Goal: Information Seeking & Learning: Learn about a topic

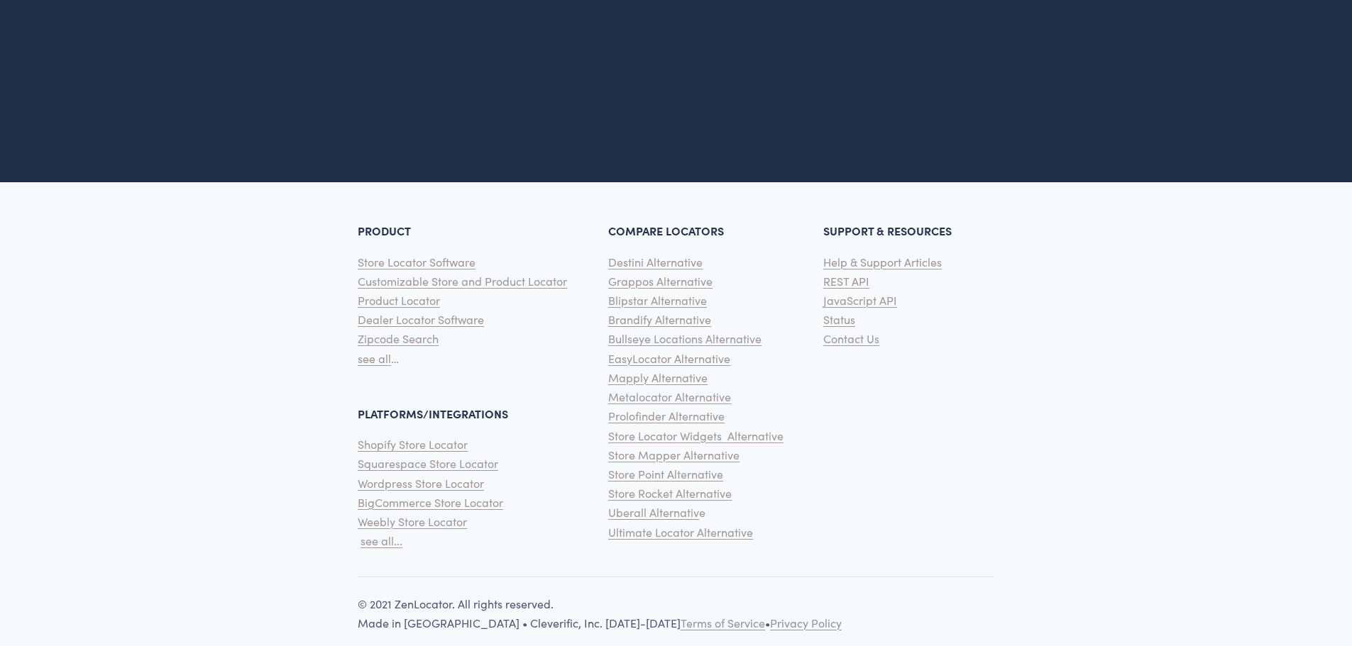
scroll to position [3557, 0]
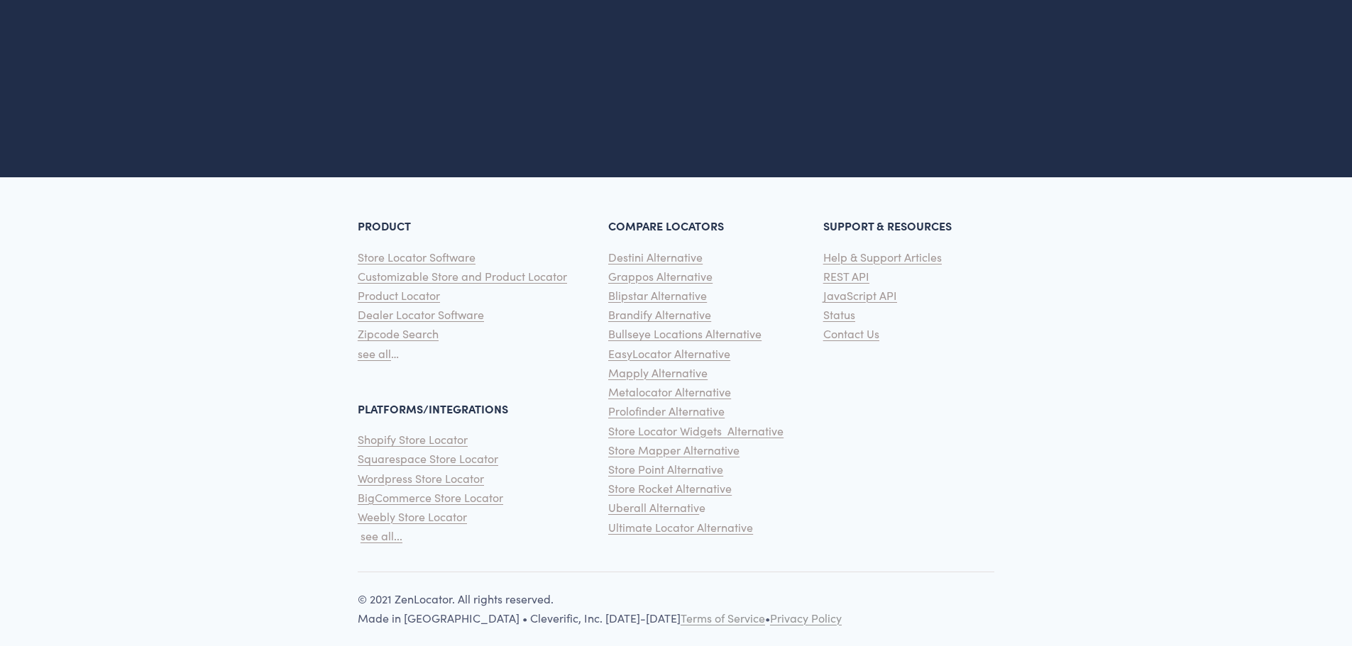
click at [844, 269] on span "REST API" at bounding box center [846, 276] width 46 height 15
click at [861, 288] on span "JavaScript API" at bounding box center [860, 295] width 74 height 15
click at [835, 269] on span "REST API" at bounding box center [846, 276] width 46 height 15
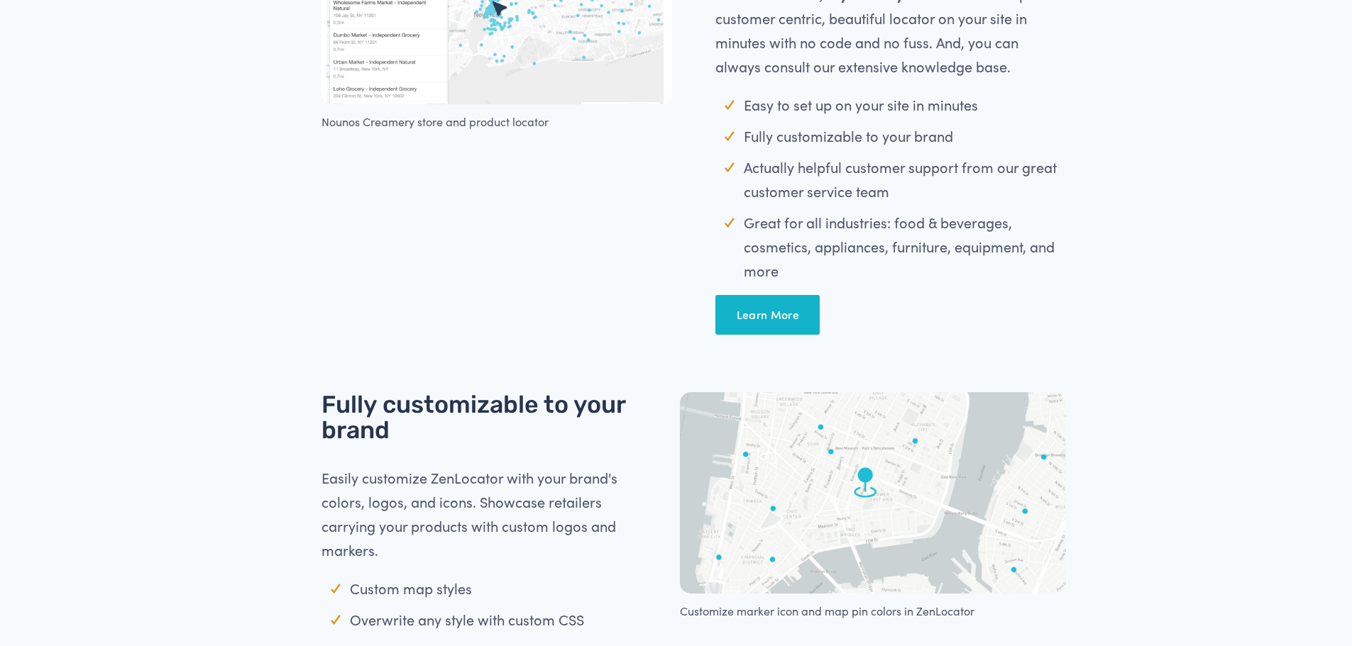
scroll to position [0, 0]
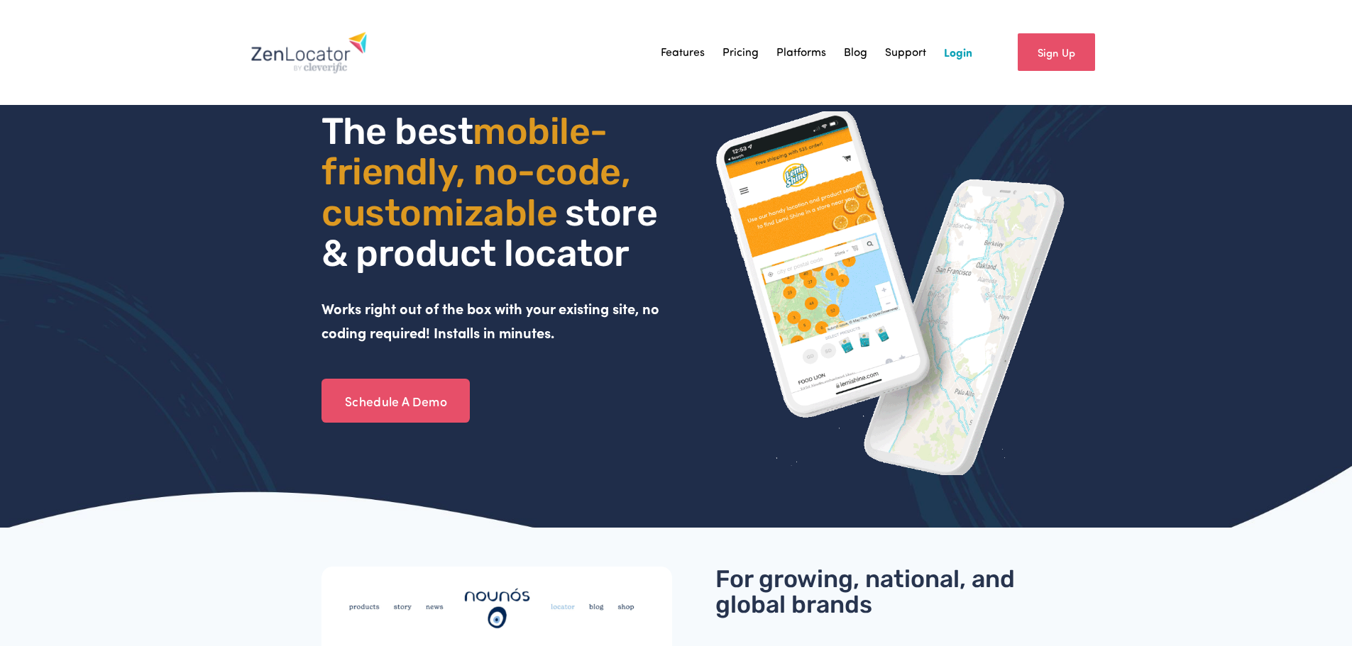
click at [740, 53] on link "Pricing" at bounding box center [740, 52] width 36 height 21
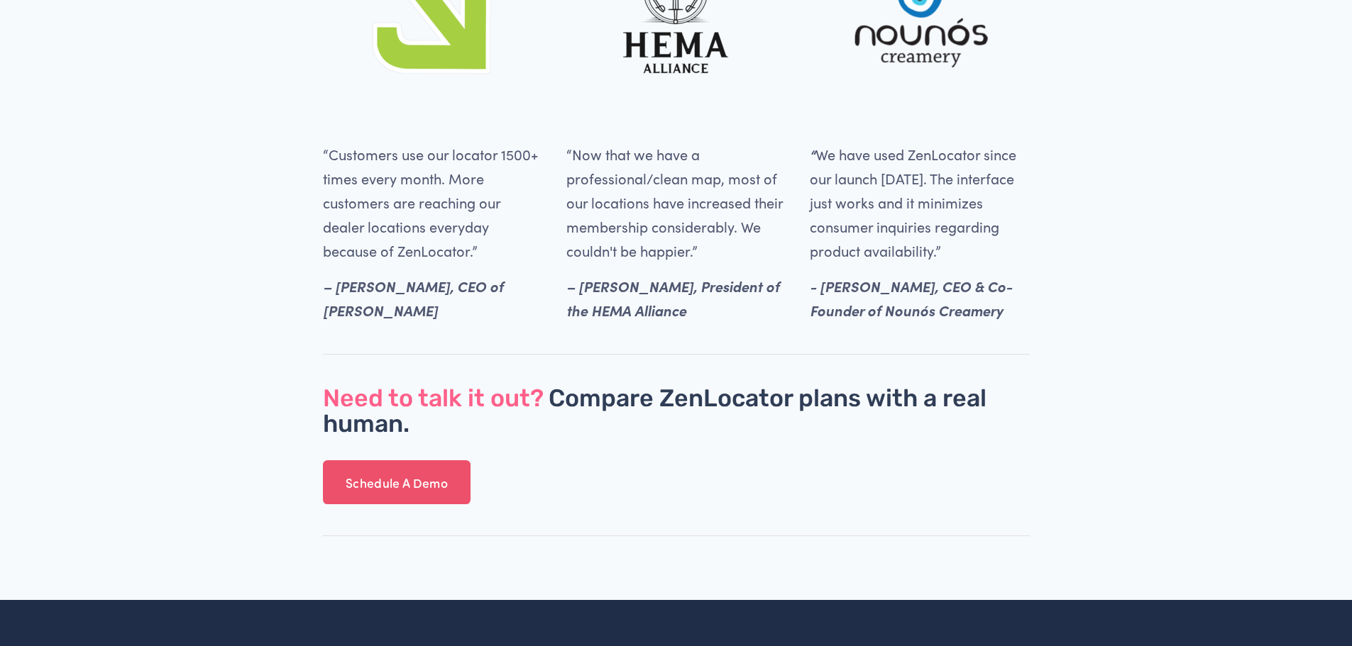
scroll to position [3973, 0]
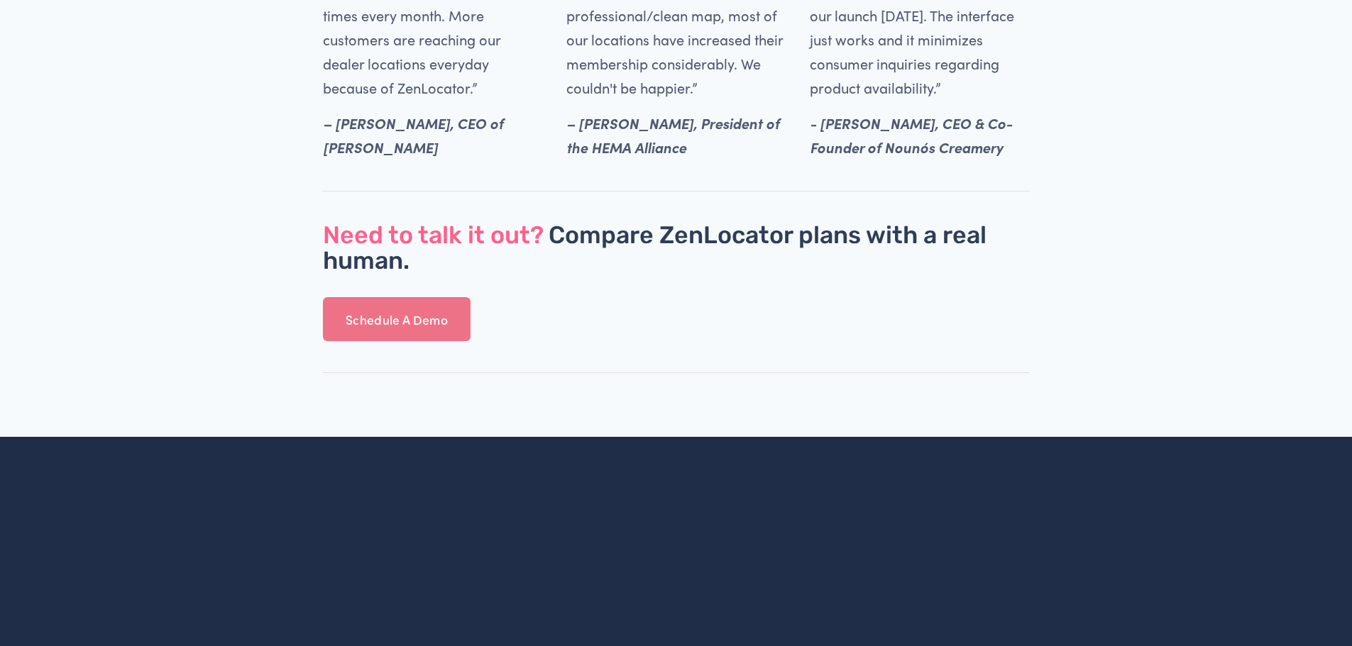
click at [409, 306] on link "Schedule A Demo" at bounding box center [397, 319] width 148 height 44
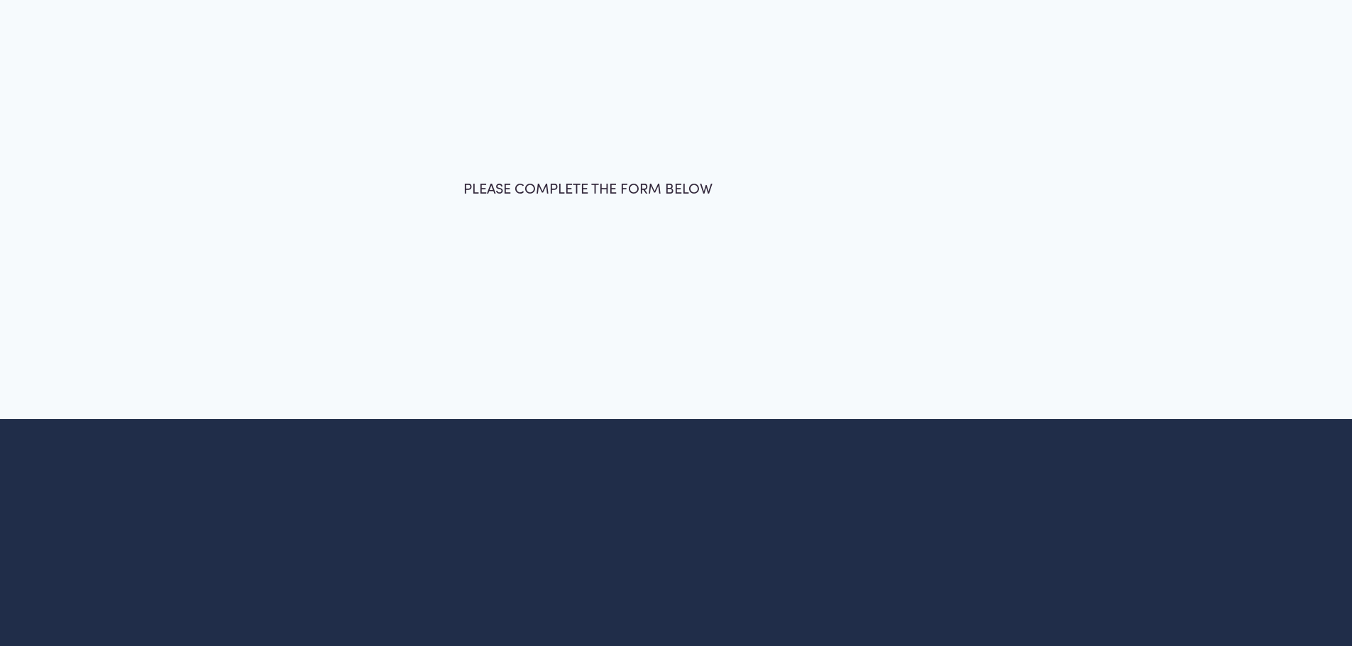
scroll to position [26, 0]
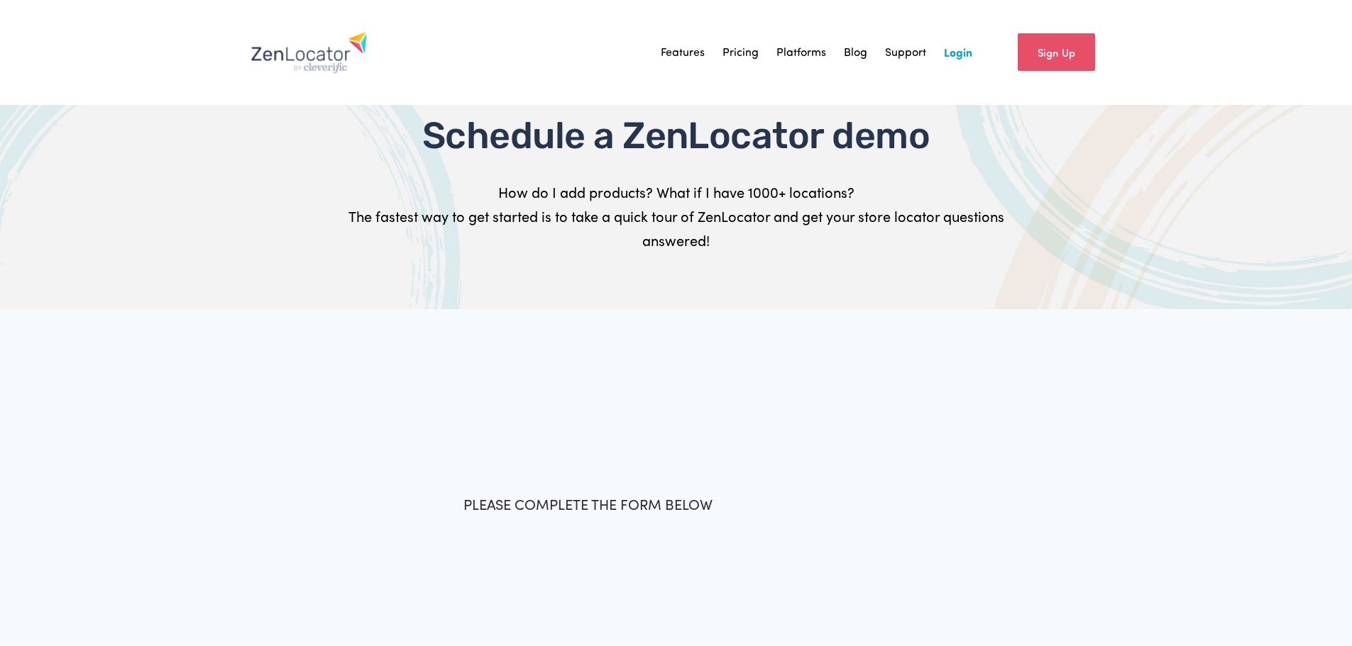
click at [1040, 60] on link "Sign Up" at bounding box center [1055, 52] width 77 height 38
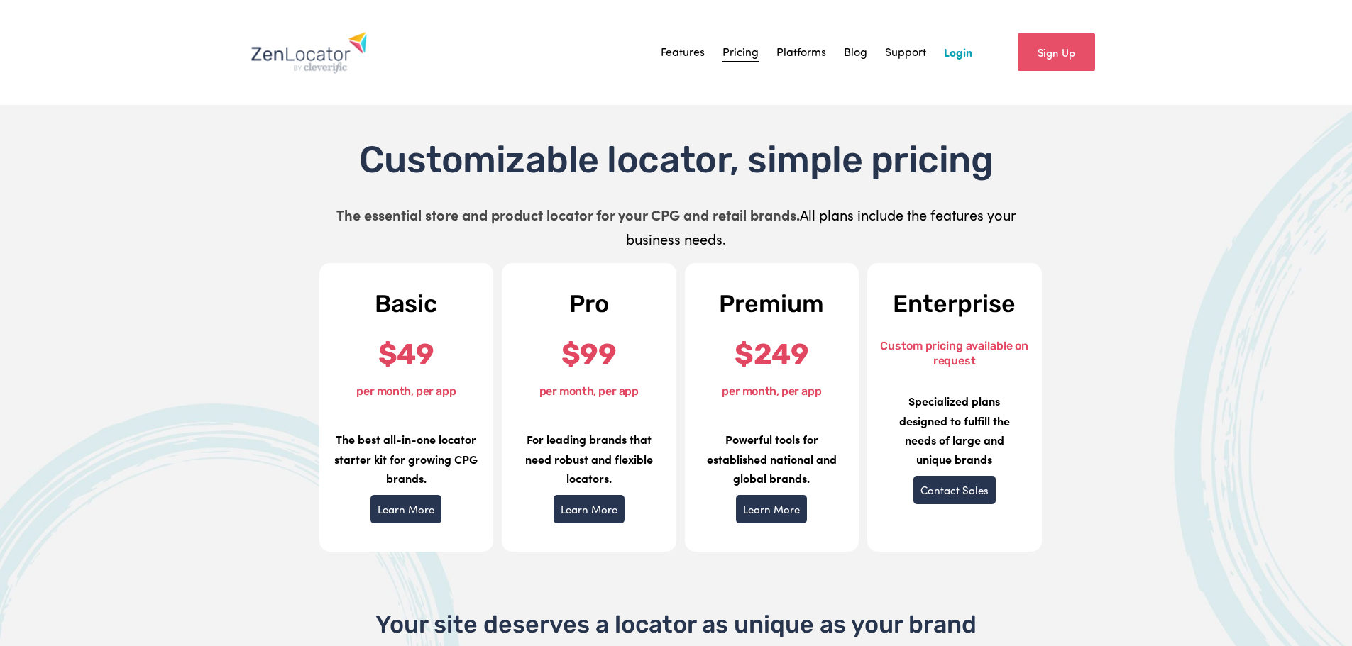
click at [1023, 200] on div "Customizable locator, simple pricing The essential store and product locator fo…" at bounding box center [676, 195] width 707 height 111
click at [699, 51] on link "Features" at bounding box center [683, 52] width 44 height 21
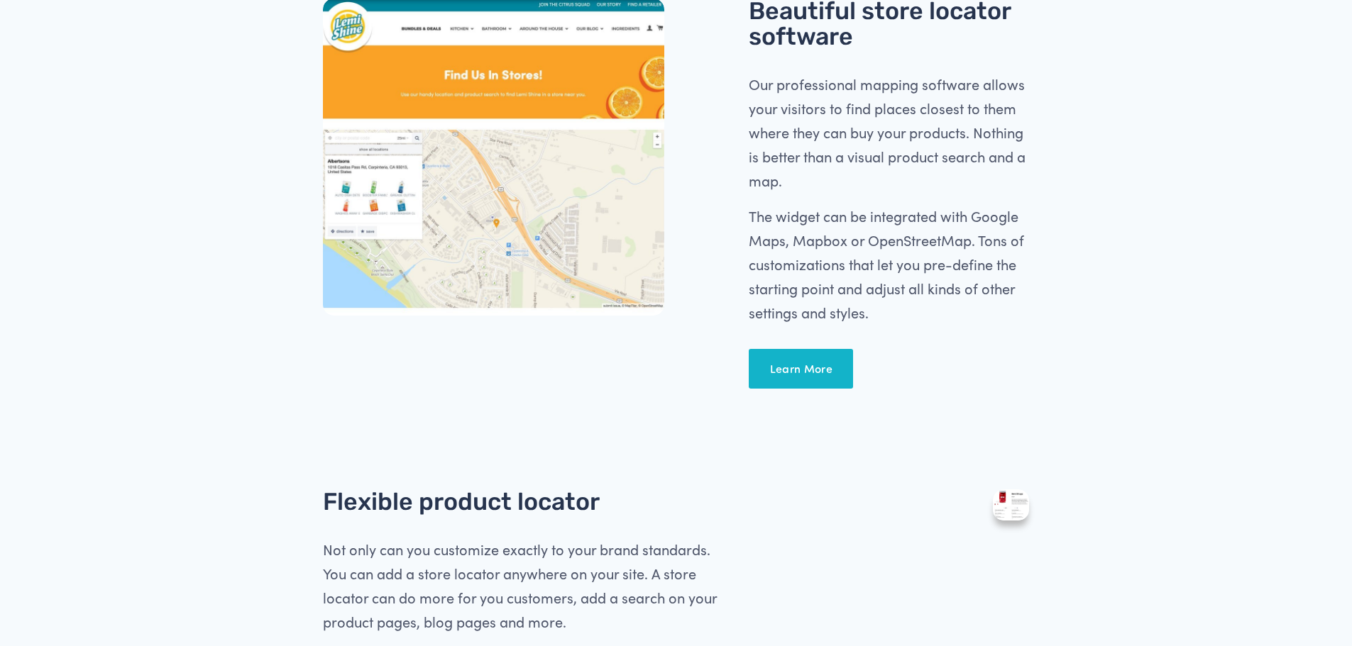
scroll to position [497, 0]
